Goal: Find specific page/section: Find specific page/section

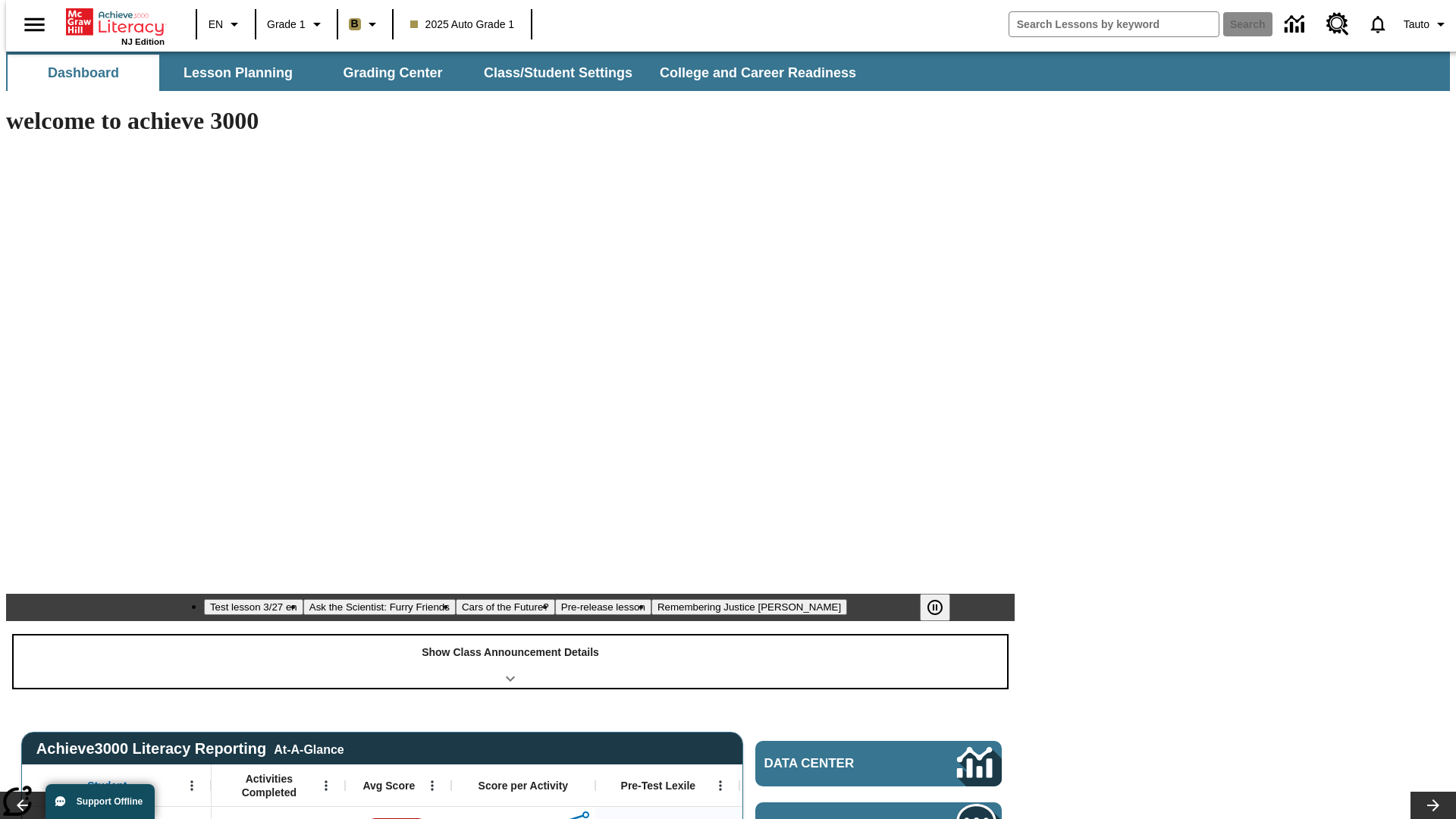
click at [511, 636] on div "Show Class Announcement Details" at bounding box center [510, 662] width 993 height 52
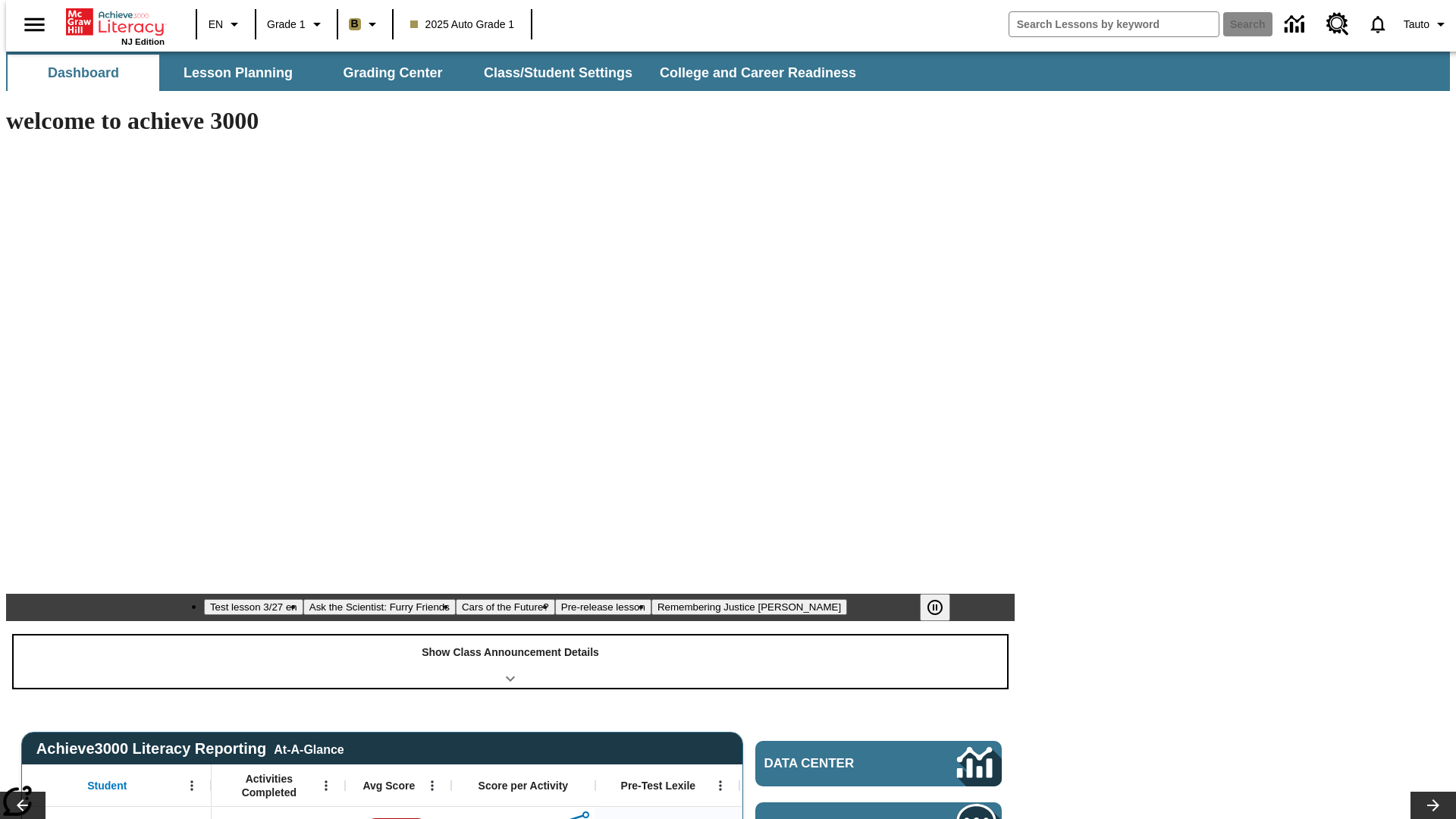
click at [511, 636] on div "Show Class Announcement Details" at bounding box center [510, 662] width 993 height 52
